Goal: Information Seeking & Learning: Check status

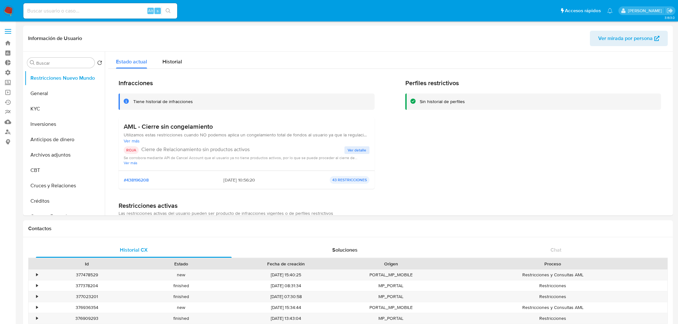
select select "10"
click at [174, 62] on span "Historial" at bounding box center [172, 61] width 20 height 7
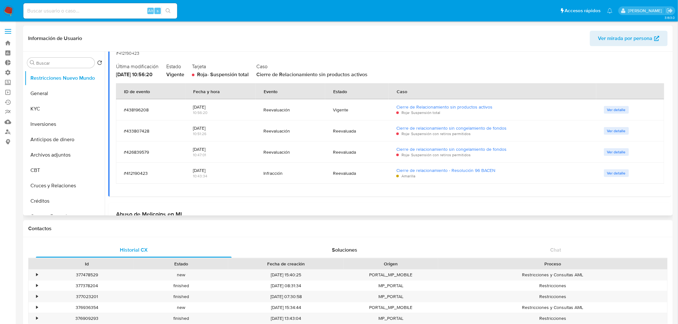
scroll to position [71, 0]
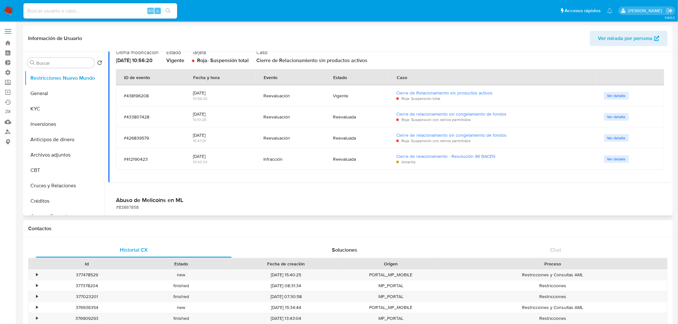
drag, startPoint x: 261, startPoint y: 161, endPoint x: 294, endPoint y: 161, distance: 32.7
click at [294, 161] on td "Infracción" at bounding box center [291, 159] width 70 height 21
drag, startPoint x: 359, startPoint y: 159, endPoint x: 339, endPoint y: 157, distance: 20.9
click at [339, 157] on div "Reevaluada" at bounding box center [357, 159] width 48 height 6
click at [369, 166] on div "Reevaluada" at bounding box center [357, 159] width 48 height 15
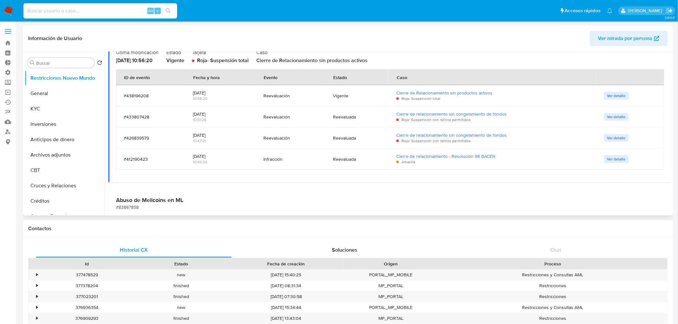
click at [340, 161] on div "Reevaluada" at bounding box center [357, 159] width 48 height 6
click at [342, 161] on div "Reevaluada" at bounding box center [357, 159] width 48 height 6
click at [361, 158] on div "Reevaluada" at bounding box center [357, 159] width 48 height 6
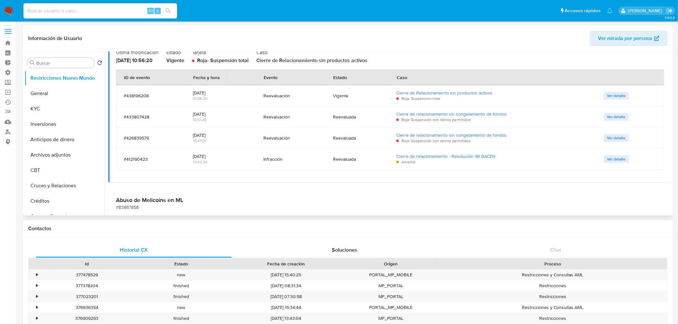
click at [349, 159] on div "Reevaluada" at bounding box center [357, 159] width 48 height 6
click at [356, 172] on div "AML - Cierre sin congelamiento VIGENTE #412190423 Última modificación [DATE] 10…" at bounding box center [389, 102] width 563 height 162
drag, startPoint x: 337, startPoint y: 160, endPoint x: 350, endPoint y: 159, distance: 13.2
click at [350, 159] on div "Reevaluada" at bounding box center [357, 159] width 48 height 6
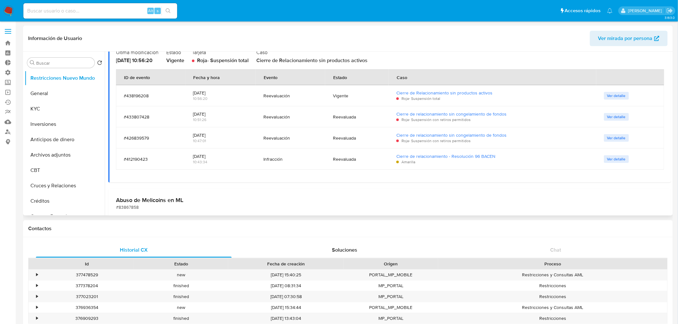
drag, startPoint x: 330, startPoint y: 138, endPoint x: 364, endPoint y: 136, distance: 33.7
click at [364, 136] on td "Reevaluada" at bounding box center [356, 138] width 63 height 21
drag, startPoint x: 537, startPoint y: 138, endPoint x: 378, endPoint y: 137, distance: 158.6
click at [378, 137] on tr "#426839579 [DATE] 10:47:01 Reevaluación Reevaluada Cierre de relacionamiento si…" at bounding box center [390, 138] width 548 height 21
click at [378, 137] on div "Reevaluada" at bounding box center [357, 138] width 48 height 6
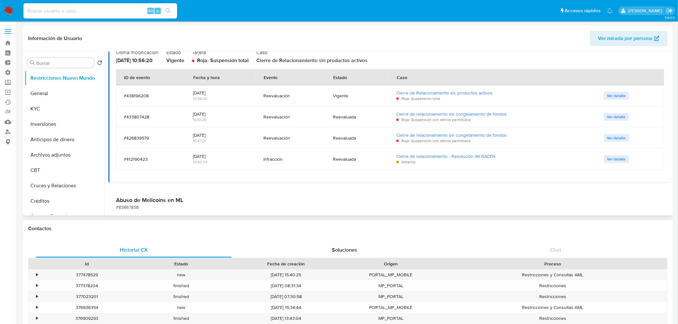
drag, startPoint x: 271, startPoint y: 159, endPoint x: 264, endPoint y: 159, distance: 6.7
click at [268, 159] on div "Infracción" at bounding box center [290, 159] width 54 height 6
click at [264, 159] on div "Infracción" at bounding box center [290, 159] width 54 height 6
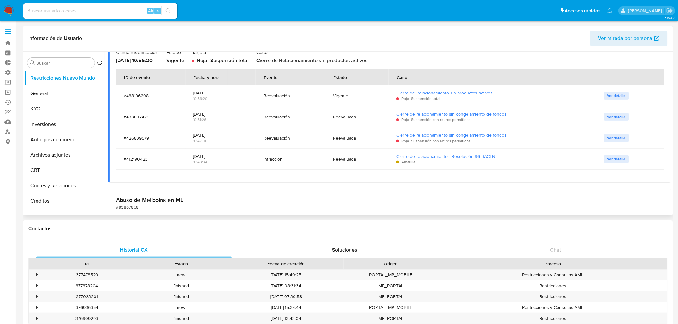
click at [350, 159] on div "Reevaluada" at bounding box center [357, 159] width 48 height 6
click at [259, 161] on td "Infracción" at bounding box center [291, 159] width 70 height 21
click at [266, 156] on div "Infracción" at bounding box center [290, 159] width 54 height 6
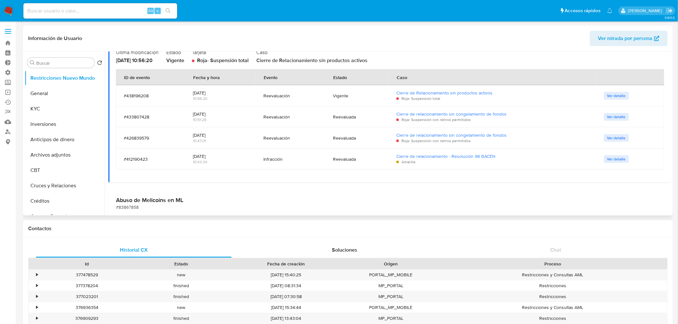
click at [333, 165] on div "Reevaluada" at bounding box center [357, 159] width 48 height 15
click at [368, 158] on div "Reevaluada" at bounding box center [357, 159] width 48 height 6
click at [343, 79] on div "Estado" at bounding box center [339, 77] width 29 height 15
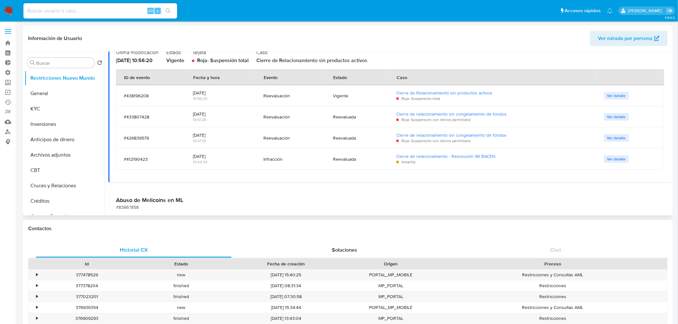
click at [343, 79] on div "Estado" at bounding box center [339, 77] width 29 height 15
drag, startPoint x: 343, startPoint y: 103, endPoint x: 344, endPoint y: 133, distance: 30.1
click at [344, 133] on tbody "#438196208 [DATE] 10:56:20 Reevaluación Vigente Cierre de Relacionamiento sin p…" at bounding box center [390, 127] width 548 height 85
click at [346, 170] on div "AML - Cierre sin congelamiento VIGENTE #412190423 Última modificación [DATE] 10…" at bounding box center [389, 102] width 563 height 162
drag, startPoint x: 318, startPoint y: 160, endPoint x: 349, endPoint y: 160, distance: 31.4
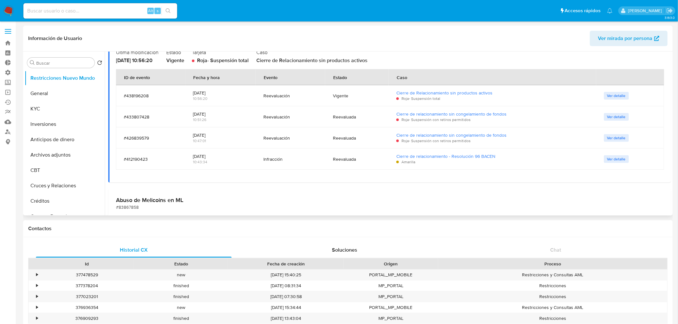
click at [349, 160] on tr "#412190423 [DATE] 10:43:34 Infracción Reevaluada Cierre de relacionamiento - Re…" at bounding box center [390, 159] width 548 height 21
click at [311, 172] on div "AML - Cierre sin congelamiento VIGENTE #412190423 Última modificación [DATE] 10…" at bounding box center [389, 102] width 563 height 162
